Goal: Task Accomplishment & Management: Manage account settings

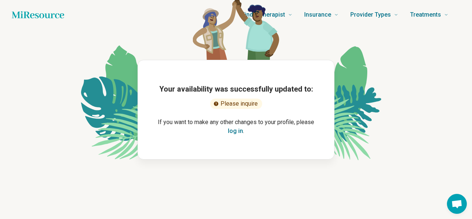
click at [232, 132] on button "log in" at bounding box center [235, 130] width 15 height 9
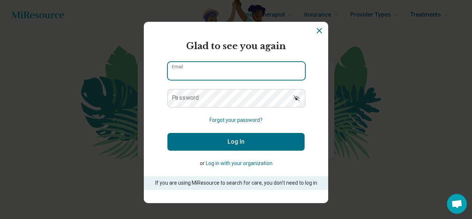
click at [194, 73] on input "Email" at bounding box center [236, 71] width 137 height 18
type input "**********"
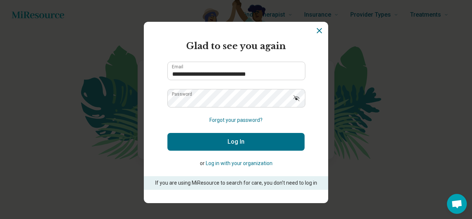
click at [226, 140] on button "Log In" at bounding box center [235, 142] width 137 height 18
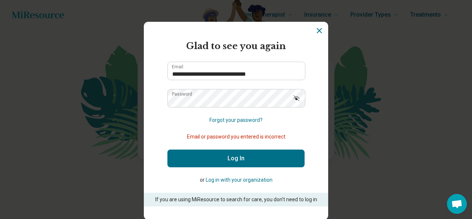
click at [226, 161] on button "Log In" at bounding box center [235, 158] width 137 height 18
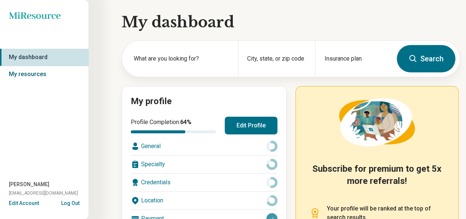
click at [33, 75] on link "My resources" at bounding box center [44, 74] width 89 height 17
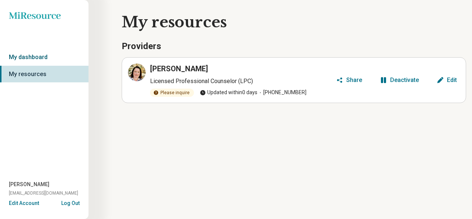
click at [40, 58] on link "My dashboard" at bounding box center [44, 57] width 89 height 17
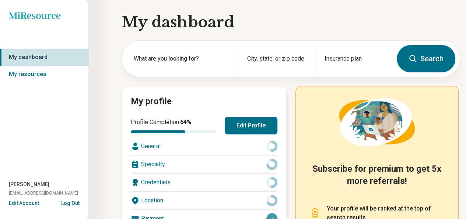
click at [22, 203] on button "Edit Account" at bounding box center [24, 203] width 30 height 8
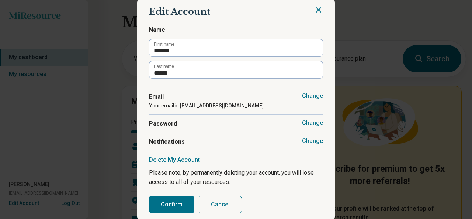
click at [212, 211] on button "Cancel" at bounding box center [220, 204] width 43 height 18
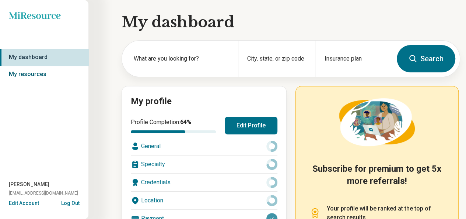
click at [24, 74] on link "My resources" at bounding box center [44, 74] width 89 height 17
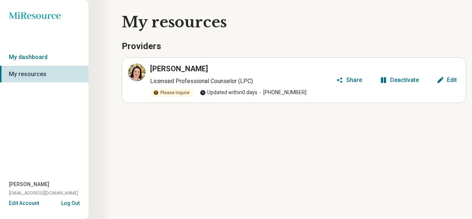
click at [446, 85] on button "Edit" at bounding box center [447, 80] width 26 height 12
